Goal: Check status: Verify the current state of an ongoing process or item

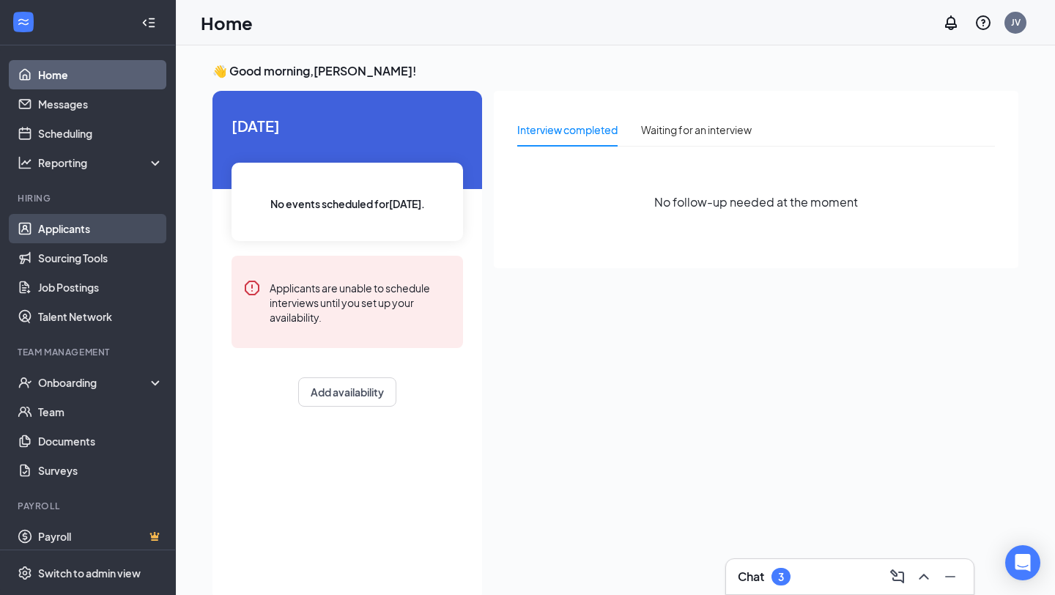
click at [75, 240] on link "Applicants" at bounding box center [100, 228] width 125 height 29
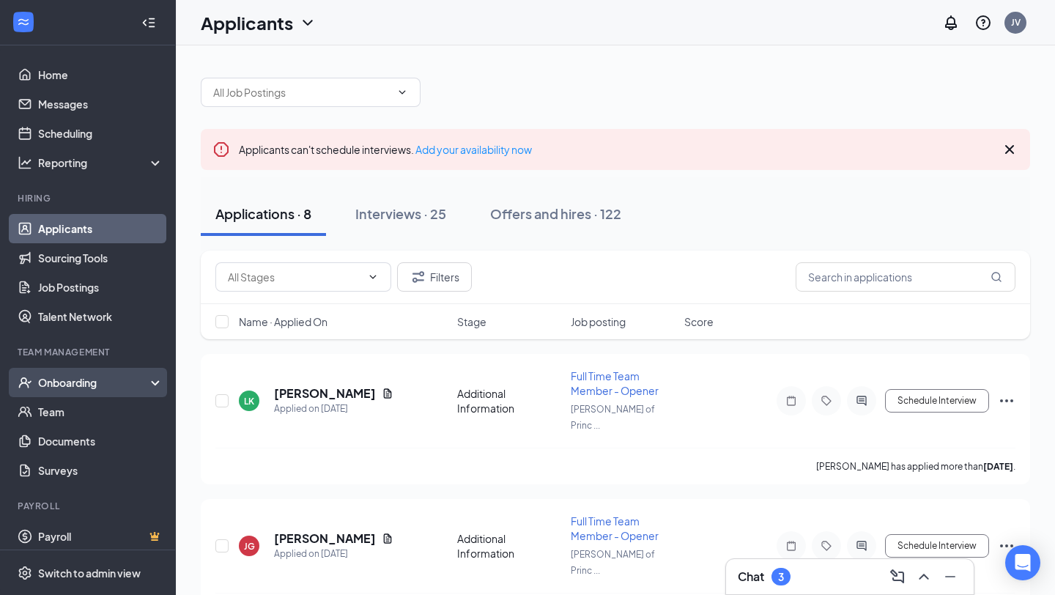
click at [68, 385] on div "Onboarding" at bounding box center [94, 382] width 113 height 15
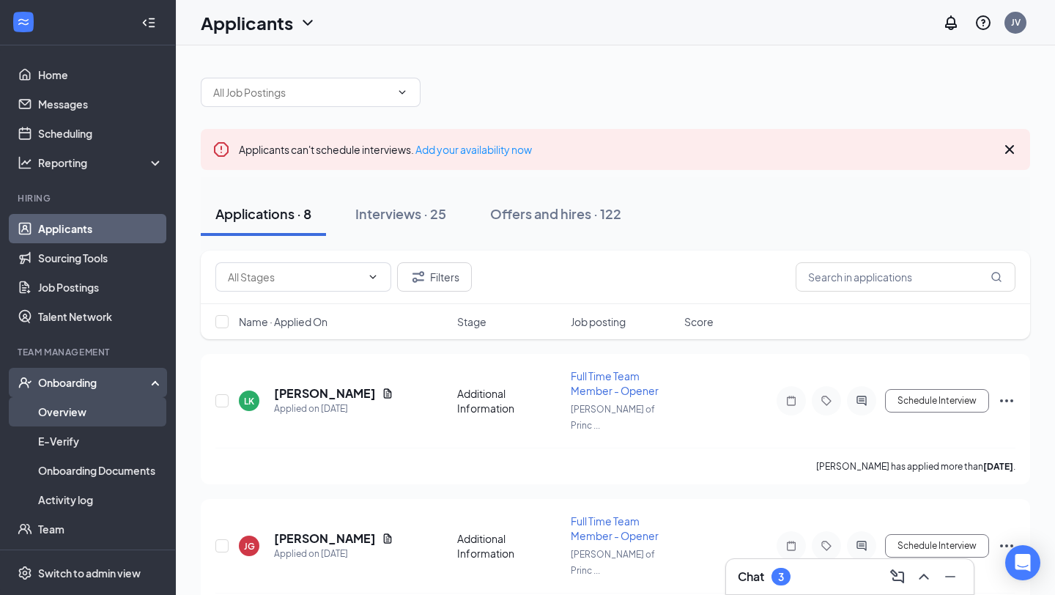
click at [74, 416] on link "Overview" at bounding box center [100, 411] width 125 height 29
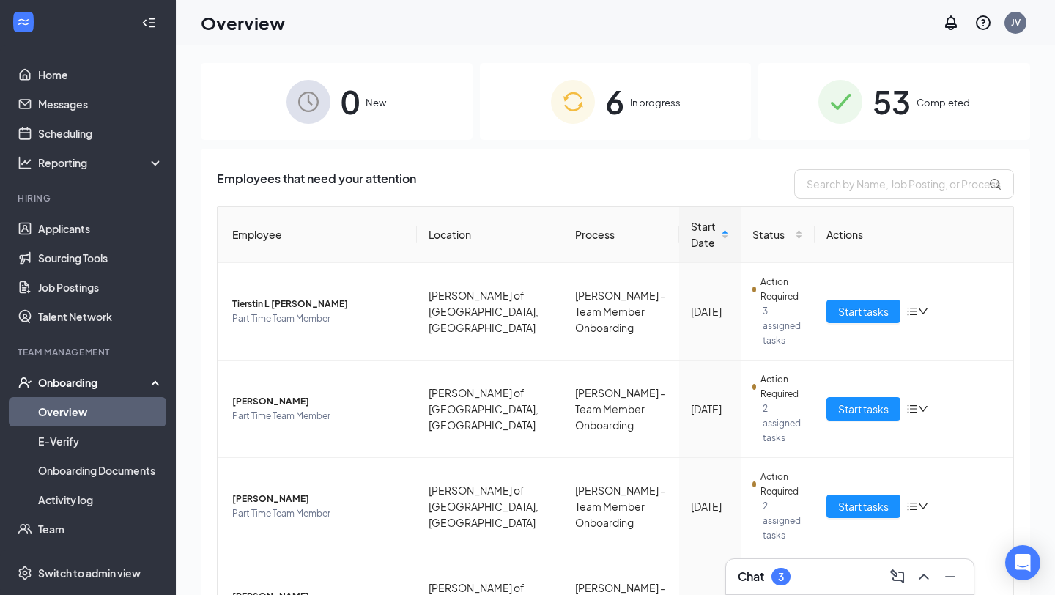
click at [596, 97] on div "6 In progress" at bounding box center [616, 101] width 272 height 77
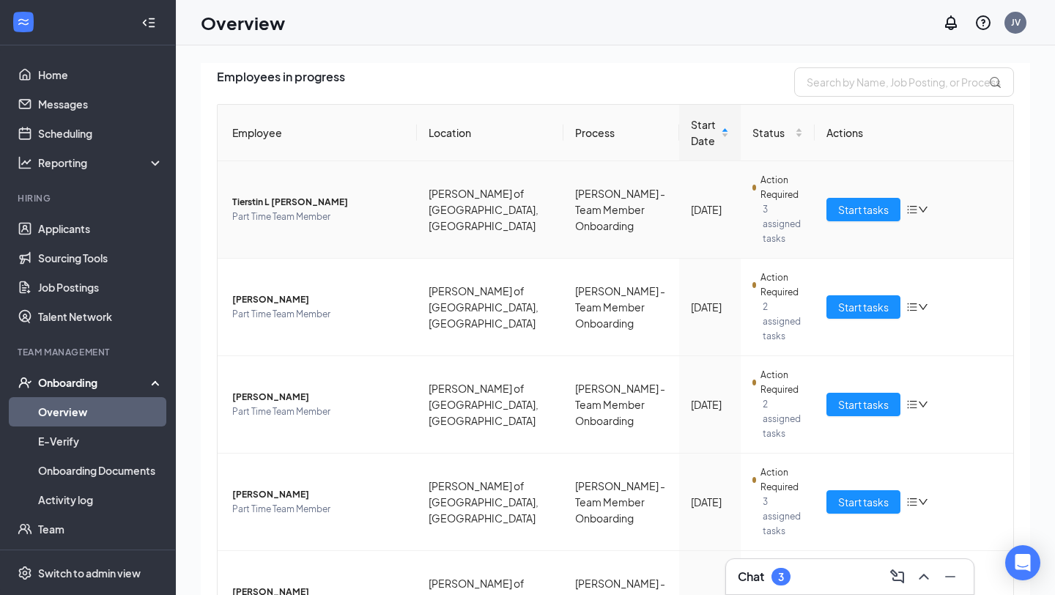
scroll to position [215, 0]
